Goal: Task Accomplishment & Management: Manage account settings

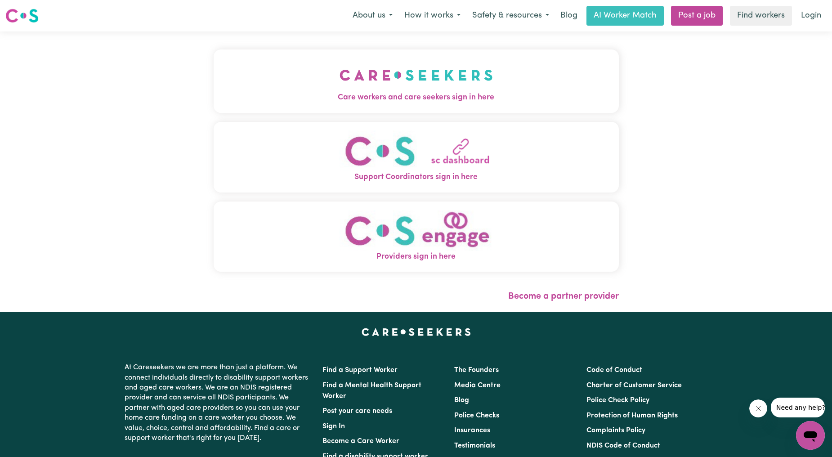
click at [490, 94] on span "Care workers and care seekers sign in here" at bounding box center [416, 98] width 405 height 12
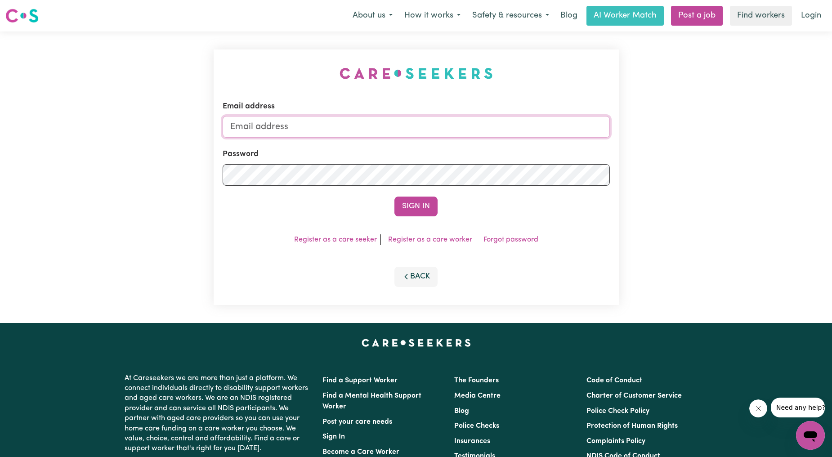
click at [330, 122] on input "Email address" at bounding box center [416, 127] width 387 height 22
drag, startPoint x: 277, startPoint y: 128, endPoint x: 477, endPoint y: 141, distance: 201.0
click at [477, 141] on form "Email address superuser~ethan@careseekers.com.au Password Sign In" at bounding box center [416, 159] width 387 height 116
type input "superuser~angiedong@careseekers.com.au"
click at [419, 207] on button "Sign In" at bounding box center [415, 206] width 43 height 20
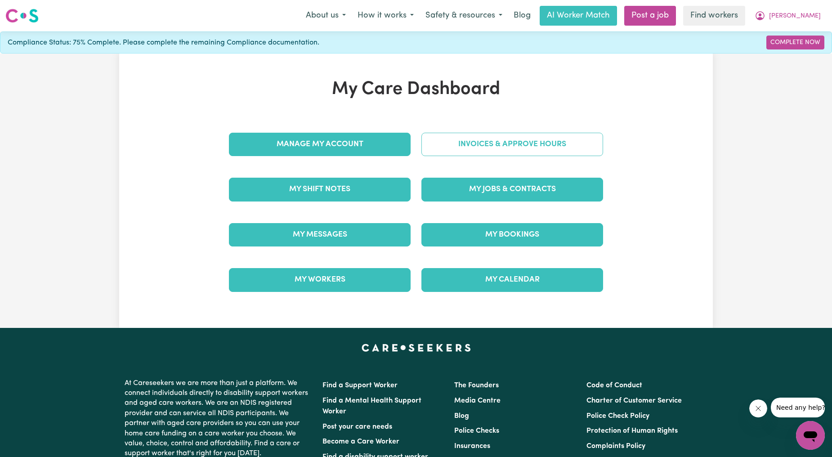
click at [532, 153] on link "Invoices & Approve Hours" at bounding box center [512, 144] width 182 height 23
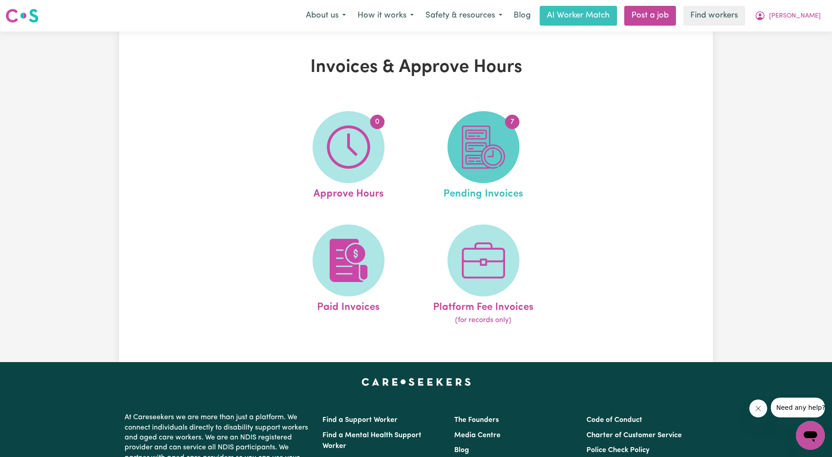
click at [500, 159] on img at bounding box center [483, 146] width 43 height 43
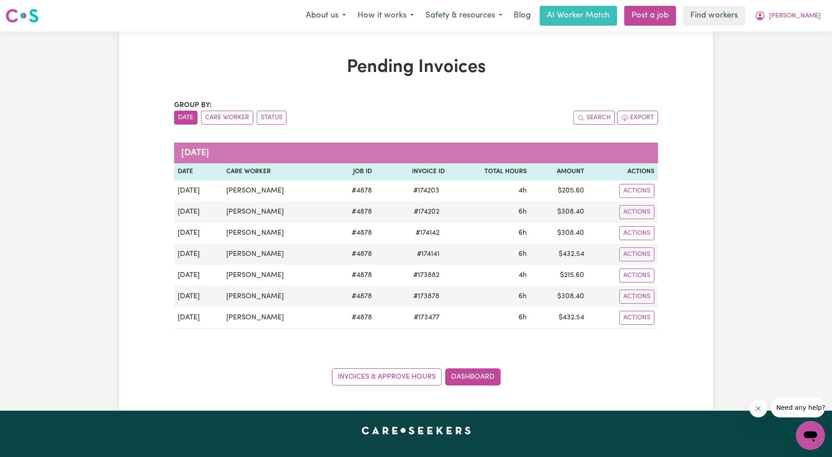
click at [720, 196] on div "Pending Invoices Group by: Date Care Worker Status Search Export September 2025…" at bounding box center [416, 220] width 832 height 379
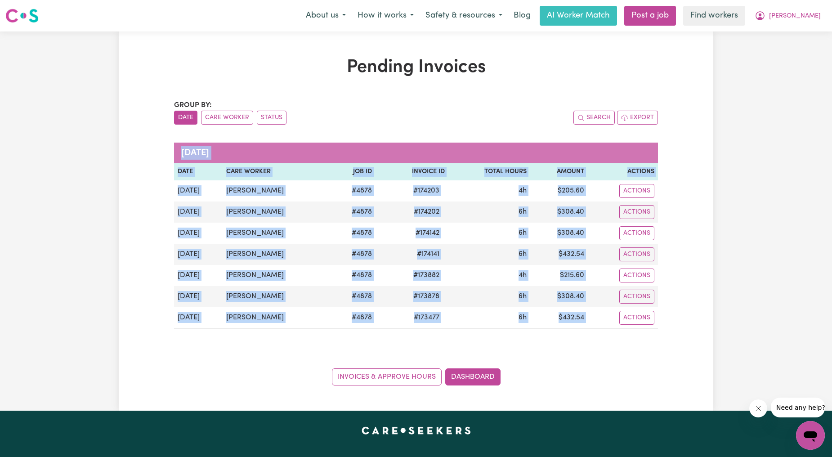
click at [720, 196] on div "Pending Invoices Group by: Date Care Worker Status Search Export September 2025…" at bounding box center [416, 220] width 832 height 379
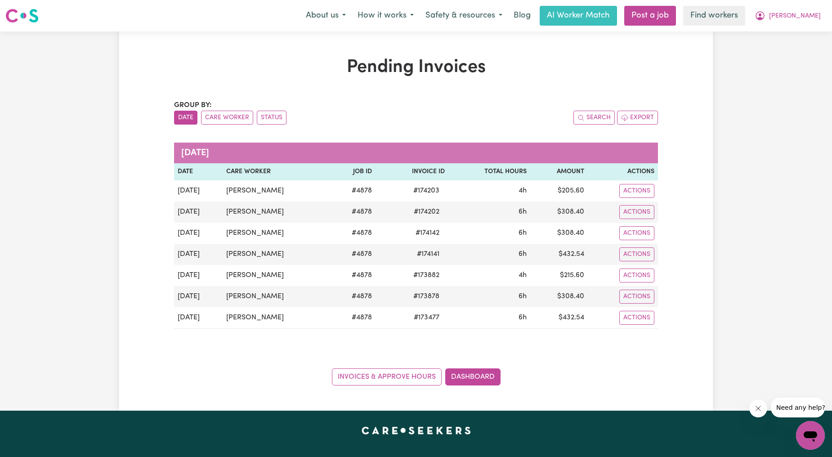
click at [753, 120] on div "Pending Invoices Group by: Date Care Worker Status Search Export September 2025…" at bounding box center [416, 220] width 832 height 379
click at [806, 16] on span "[PERSON_NAME]" at bounding box center [795, 16] width 52 height 10
click at [796, 29] on link "My Dashboard" at bounding box center [790, 35] width 71 height 17
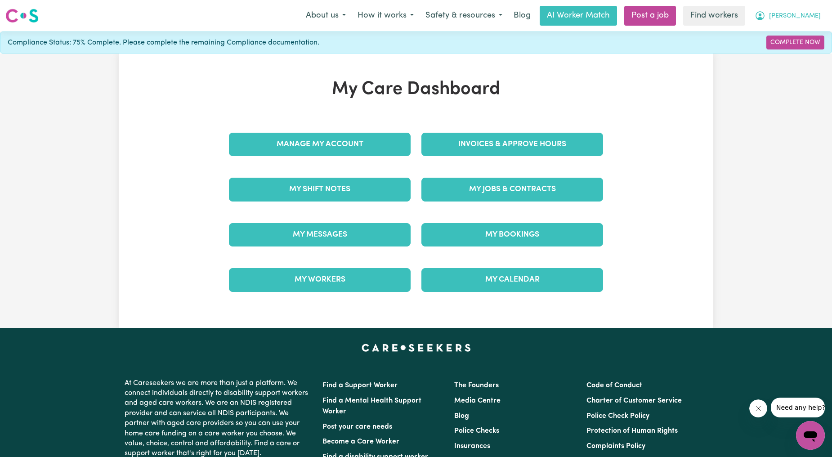
click at [788, 18] on button "[PERSON_NAME]" at bounding box center [788, 15] width 78 height 19
click at [784, 34] on link "My Dashboard" at bounding box center [790, 35] width 71 height 17
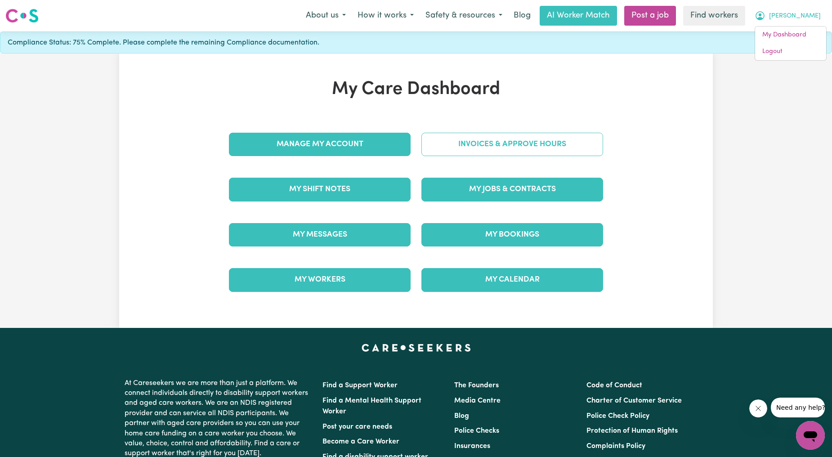
click at [519, 150] on link "Invoices & Approve Hours" at bounding box center [512, 144] width 182 height 23
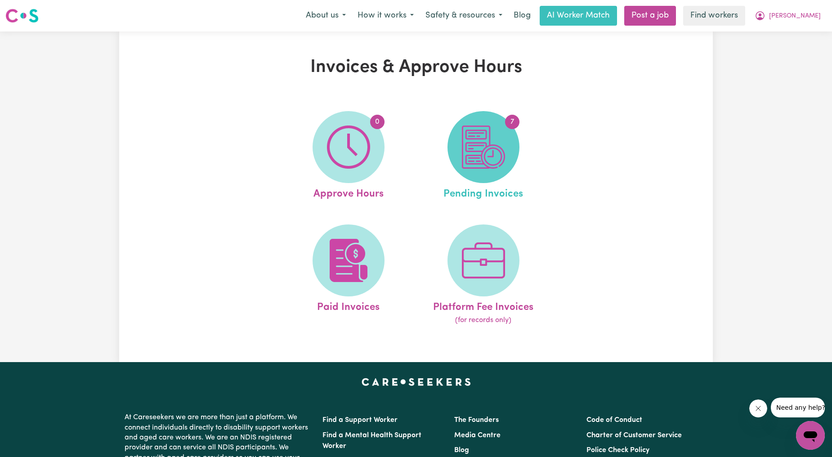
click at [480, 147] on img at bounding box center [483, 146] width 43 height 43
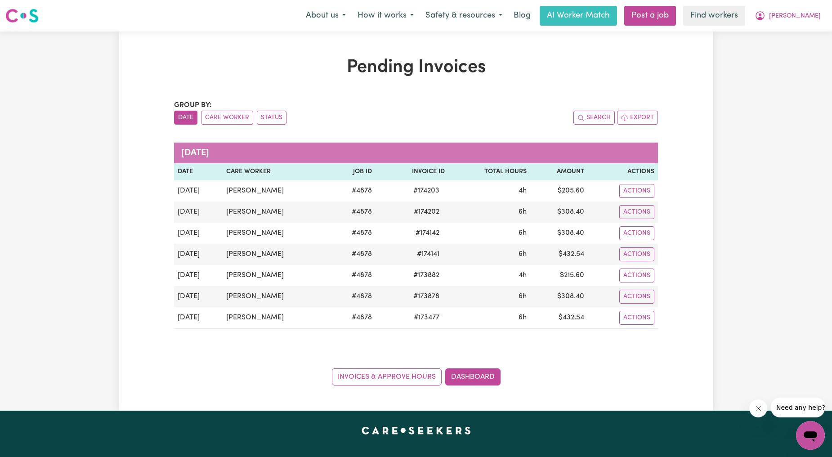
click at [721, 207] on div "Pending Invoices Group by: Date Care Worker Status Search Export September 2025…" at bounding box center [416, 220] width 832 height 379
click at [806, 11] on span "[PERSON_NAME]" at bounding box center [795, 16] width 52 height 10
click at [793, 32] on link "My Dashboard" at bounding box center [790, 35] width 71 height 17
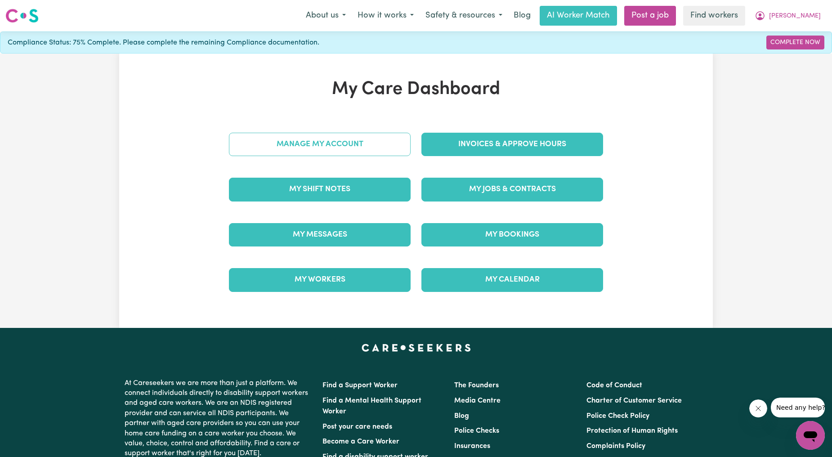
click at [313, 143] on link "Manage My Account" at bounding box center [320, 144] width 182 height 23
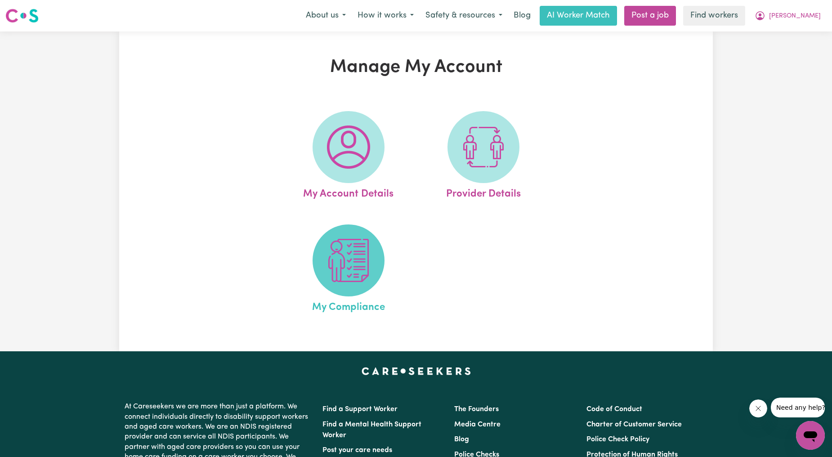
click at [347, 278] on img at bounding box center [348, 260] width 43 height 43
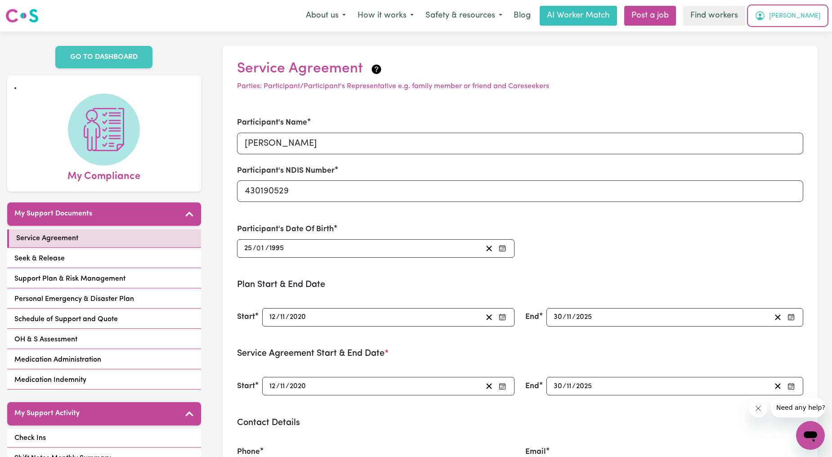
click at [818, 15] on button "[PERSON_NAME]" at bounding box center [788, 15] width 78 height 19
click at [801, 38] on link "My Dashboard" at bounding box center [790, 35] width 71 height 17
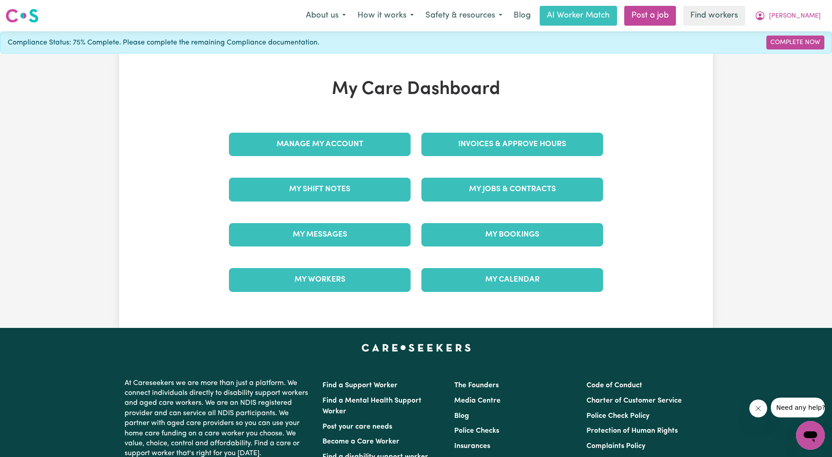
click at [455, 156] on div "Invoices & Approve Hours" at bounding box center [512, 144] width 192 height 45
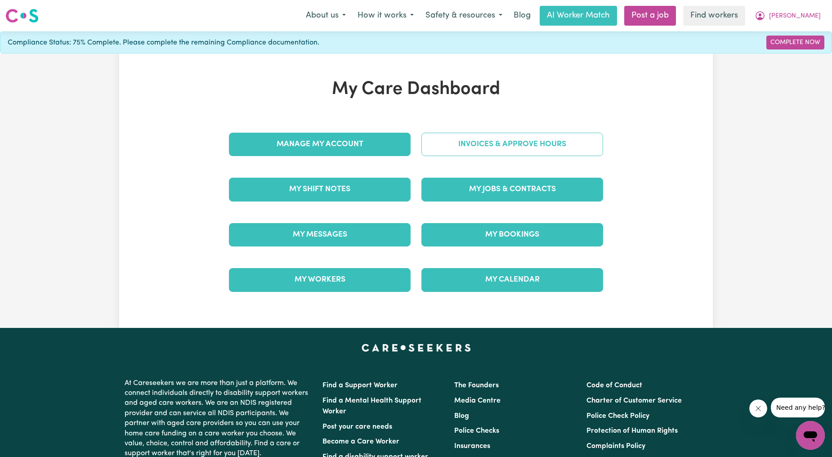
click at [457, 149] on link "Invoices & Approve Hours" at bounding box center [512, 144] width 182 height 23
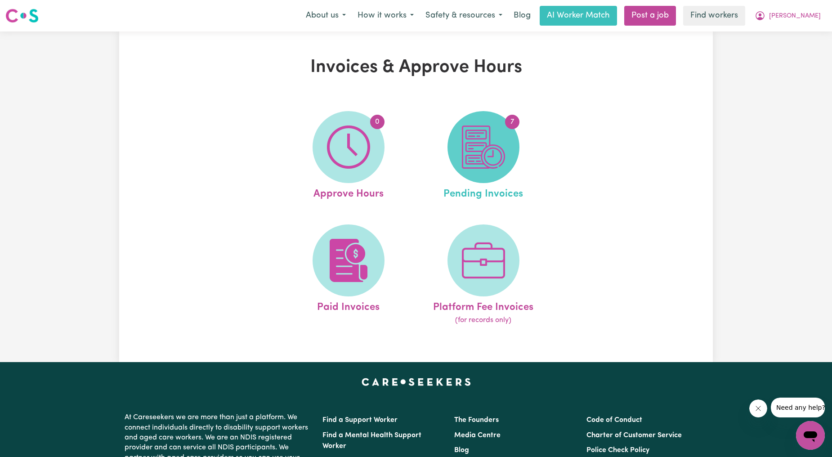
click at [472, 160] on img at bounding box center [483, 146] width 43 height 43
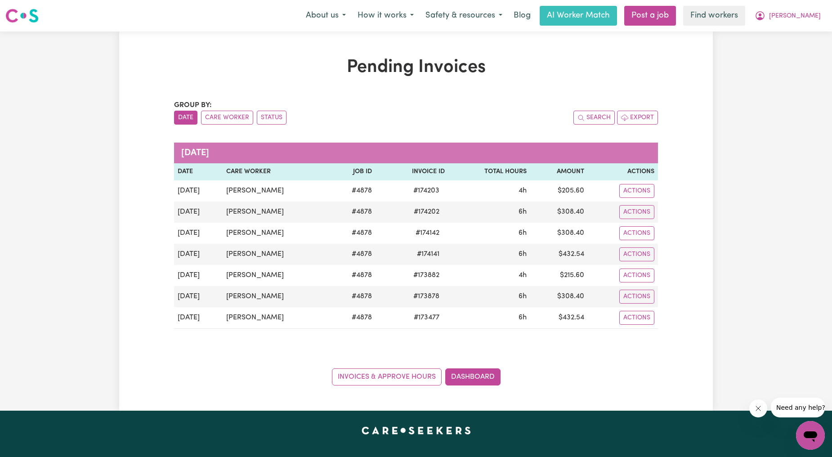
click at [697, 84] on div "Pending Invoices Group by: Date Care Worker Status Search Export September 2025…" at bounding box center [415, 221] width 593 height 329
click at [756, 26] on div "Menu About us How it works Safety & resources Blog AI Worker Match Post a job F…" at bounding box center [416, 15] width 832 height 21
click at [765, 15] on icon "My Account" at bounding box center [759, 15] width 11 height 11
click at [794, 28] on link "My Dashboard" at bounding box center [790, 35] width 71 height 17
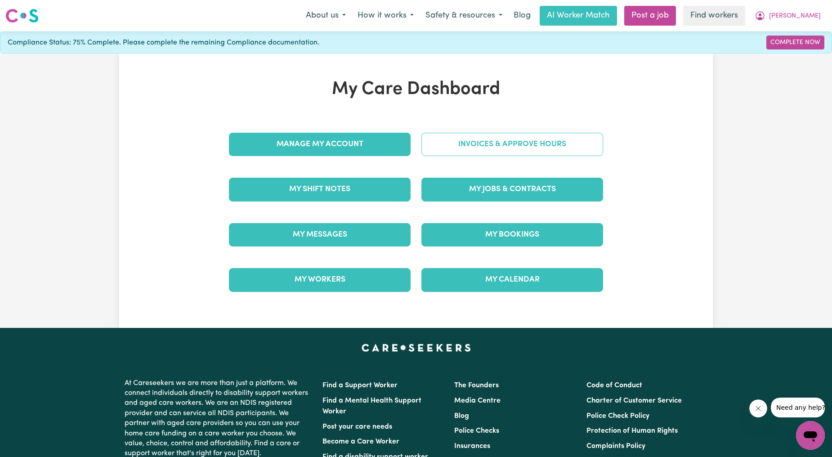
click at [583, 135] on link "Invoices & Approve Hours" at bounding box center [512, 144] width 182 height 23
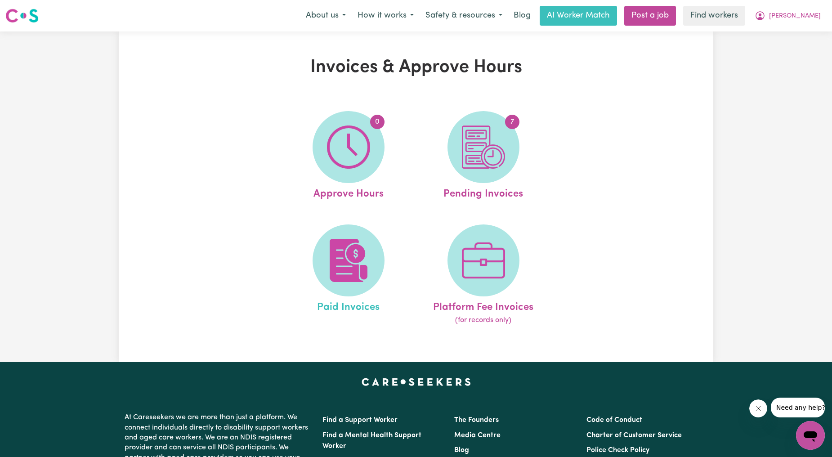
click at [321, 291] on link "Paid Invoices" at bounding box center [348, 275] width 129 height 102
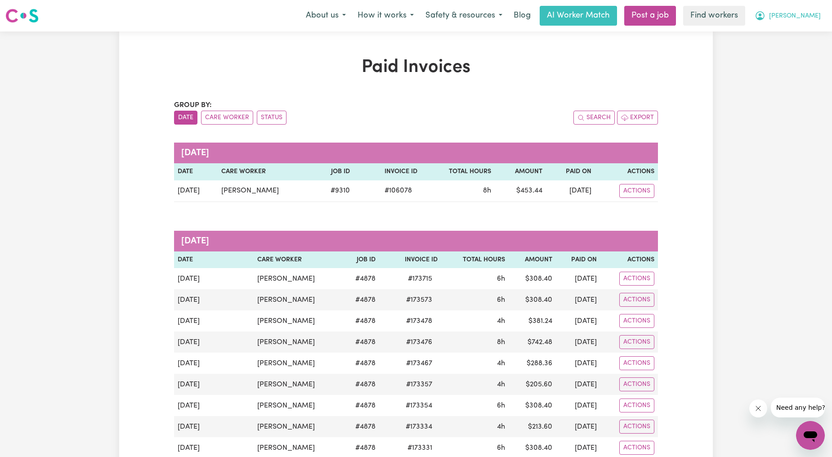
click at [801, 18] on button "[PERSON_NAME]" at bounding box center [788, 15] width 78 height 19
click at [786, 50] on link "Logout" at bounding box center [790, 51] width 71 height 17
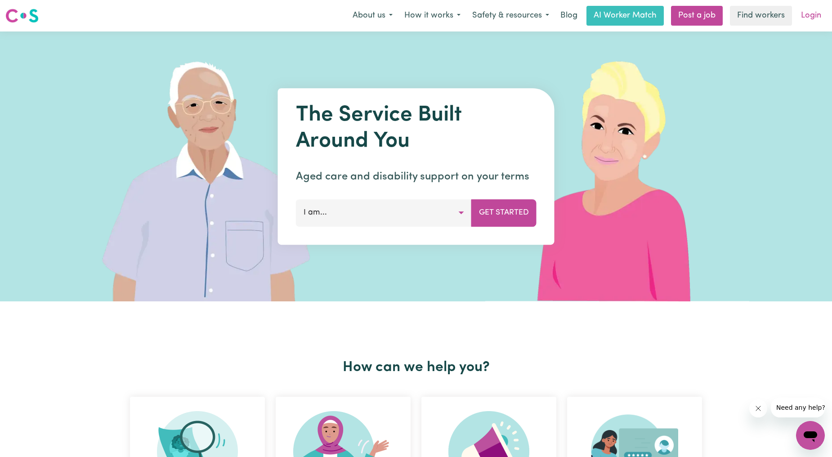
click at [803, 16] on link "Login" at bounding box center [810, 16] width 31 height 20
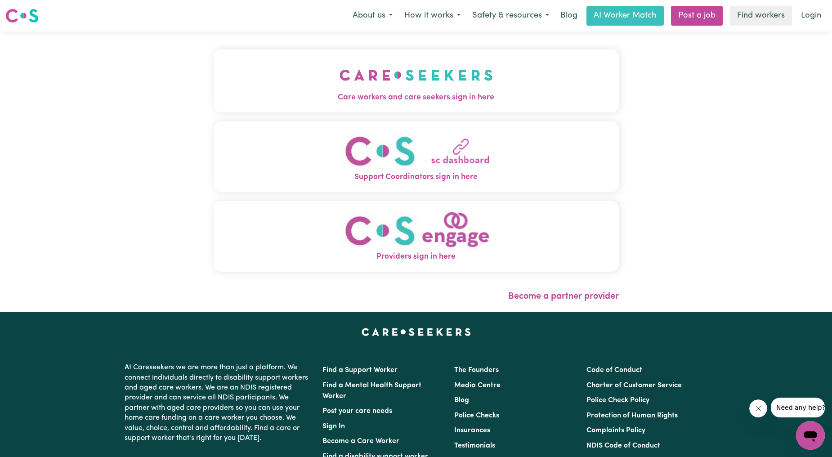
click at [214, 115] on div "Care workers and care seekers sign in here Support Coordinators sign in here Pr…" at bounding box center [416, 164] width 405 height 231
click at [383, 87] on img "Care workers and care seekers sign in here" at bounding box center [415, 74] width 153 height 33
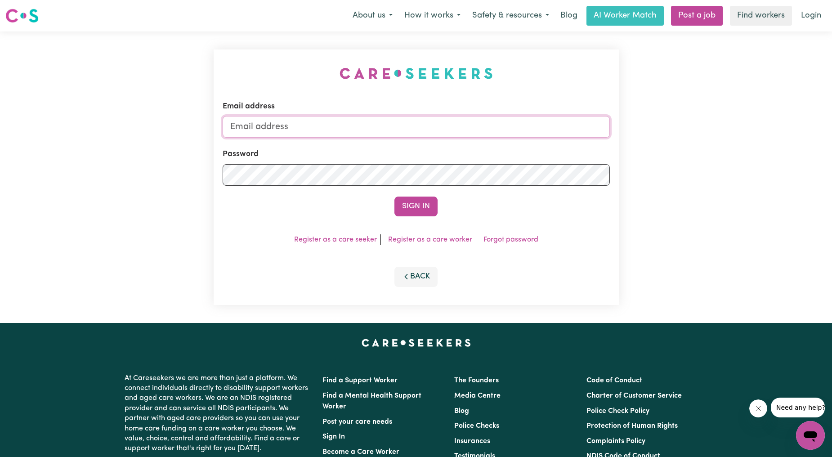
click at [355, 128] on input "Email address" at bounding box center [416, 127] width 387 height 22
drag, startPoint x: 277, startPoint y: 124, endPoint x: 522, endPoint y: 143, distance: 245.8
click at [522, 143] on form "Email address superuser~ethan@careseekers.com.au Password Sign In" at bounding box center [416, 159] width 387 height 116
type input "superuser~JoshuaGranvillani@careseekers.com.au"
click at [430, 209] on button "Sign In" at bounding box center [415, 206] width 43 height 20
